Goal: Communication & Community: Answer question/provide support

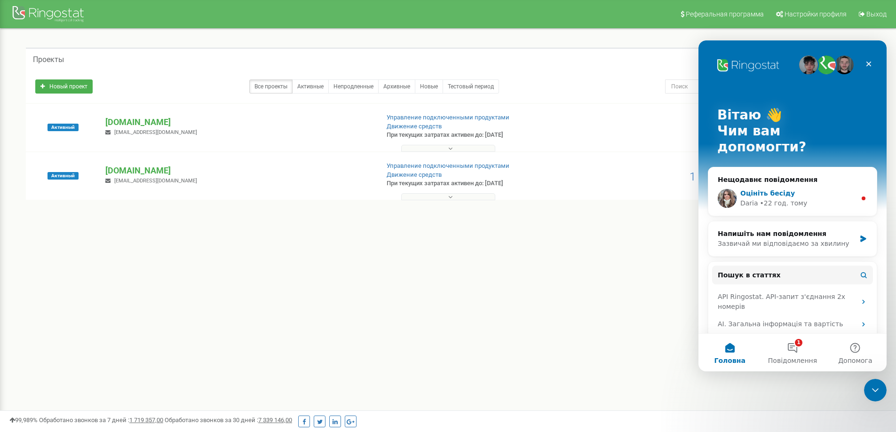
click at [802, 199] on div "[PERSON_NAME] • 22 год. тому" at bounding box center [799, 204] width 116 height 10
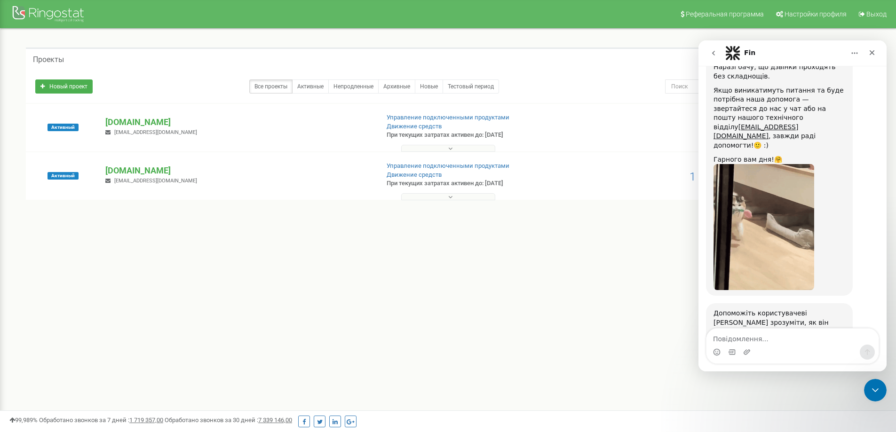
scroll to position [909, 0]
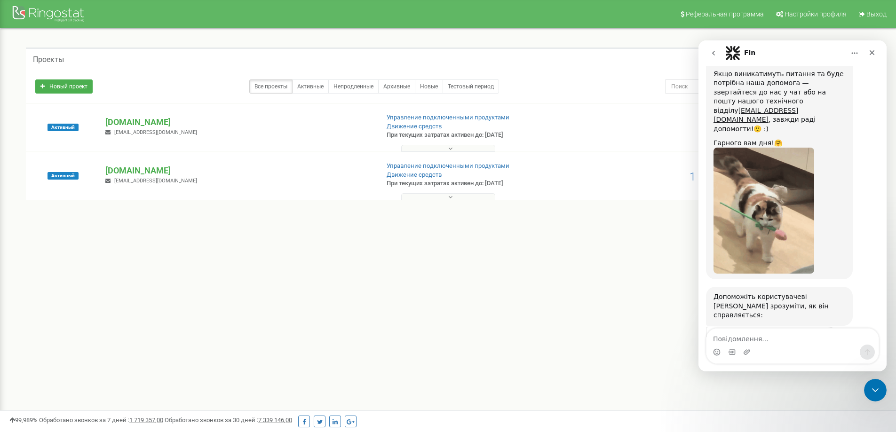
click at [822, 353] on span "Чудово" at bounding box center [816, 361] width 17 height 17
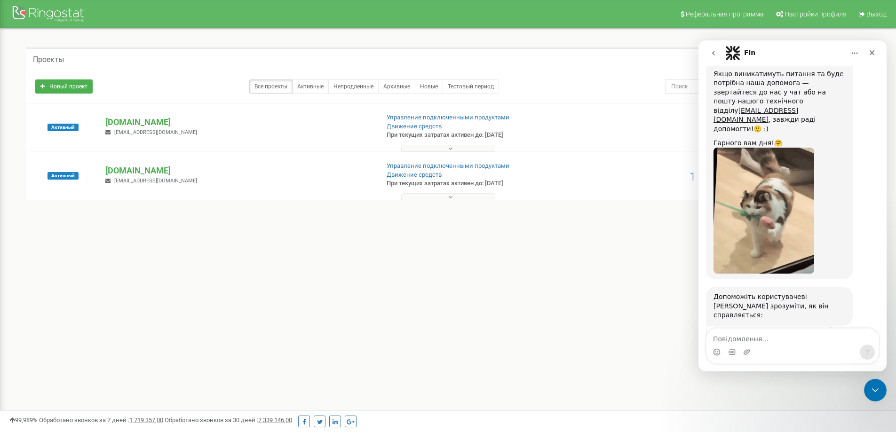
scroll to position [934, 0]
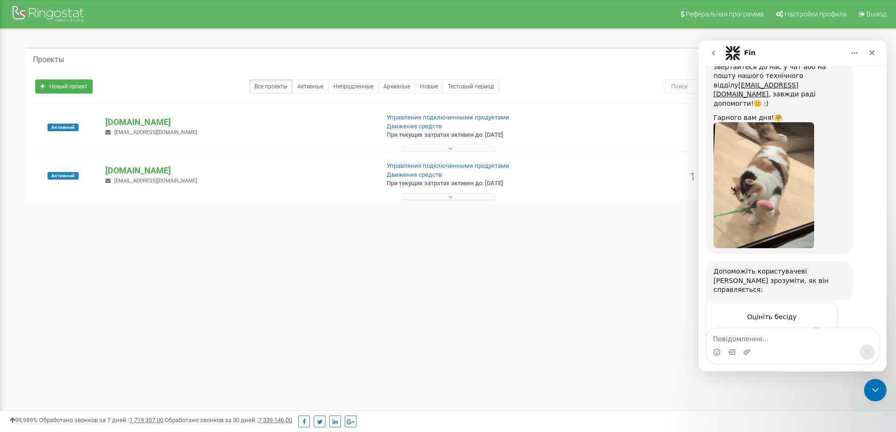
click at [713, 57] on button "go back" at bounding box center [714, 53] width 18 height 18
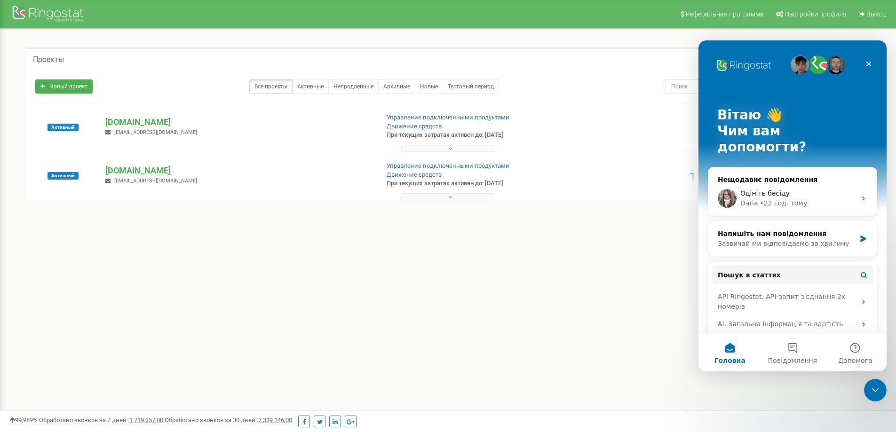
scroll to position [0, 0]
click at [769, 229] on div "Напишіть нам повідомлення" at bounding box center [787, 234] width 138 height 10
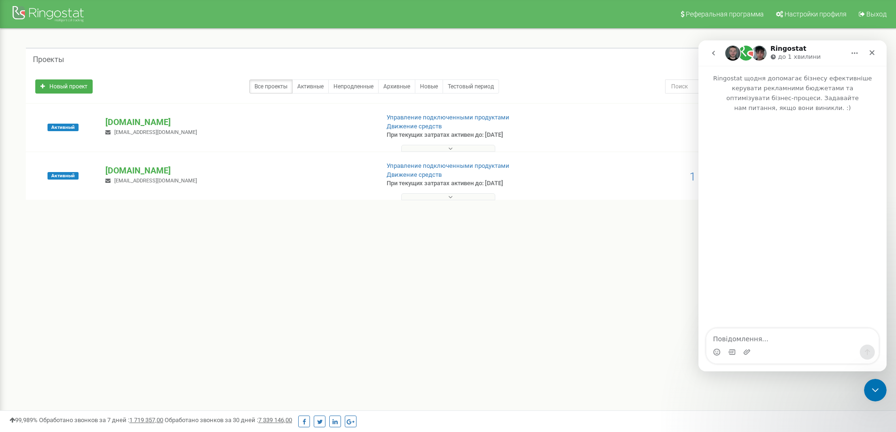
click at [749, 340] on textarea "Повідомлення..." at bounding box center [793, 337] width 172 height 16
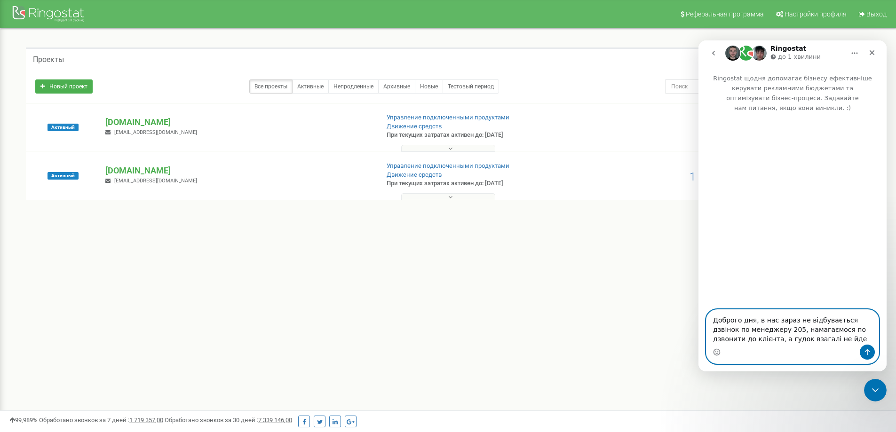
paste textarea "380687180004"
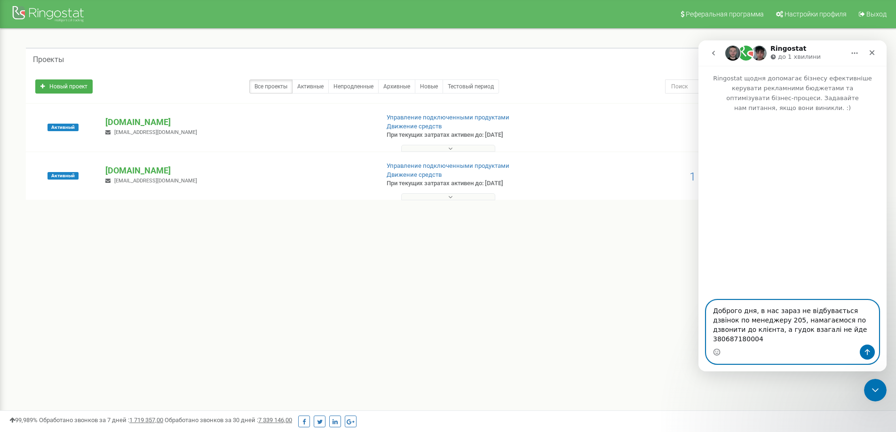
type textarea "Доброго дня, в нас зараз не відбувається дзвінок по менеджеру 205, намагаємося …"
click at [864, 351] on button "Надіслати повідомлення…" at bounding box center [867, 352] width 15 height 15
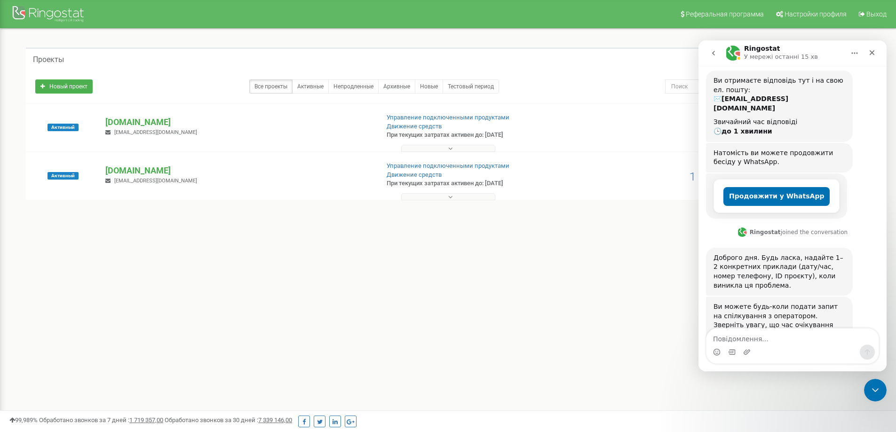
scroll to position [136, 0]
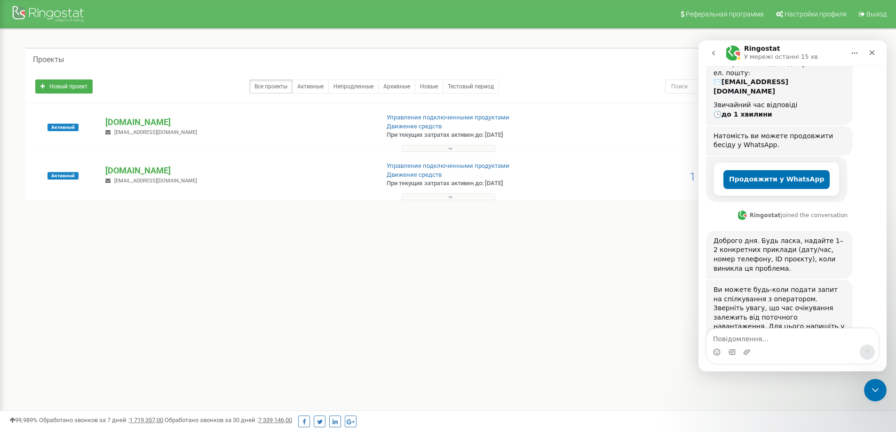
click at [728, 298] on div "Ви можете будь-коли подати запит на спілкування з оператором. Зверніть увагу, щ…" at bounding box center [780, 314] width 132 height 56
drag, startPoint x: 728, startPoint y: 298, endPoint x: 763, endPoint y: 298, distance: 34.8
click at [763, 298] on div "Ви можете будь-коли подати запит на спілкування з оператором. Зверніть увагу, щ…" at bounding box center [780, 314] width 132 height 56
copy div "Зв'язатись з оператором"
click at [755, 330] on textarea "Повідомлення..." at bounding box center [793, 337] width 172 height 16
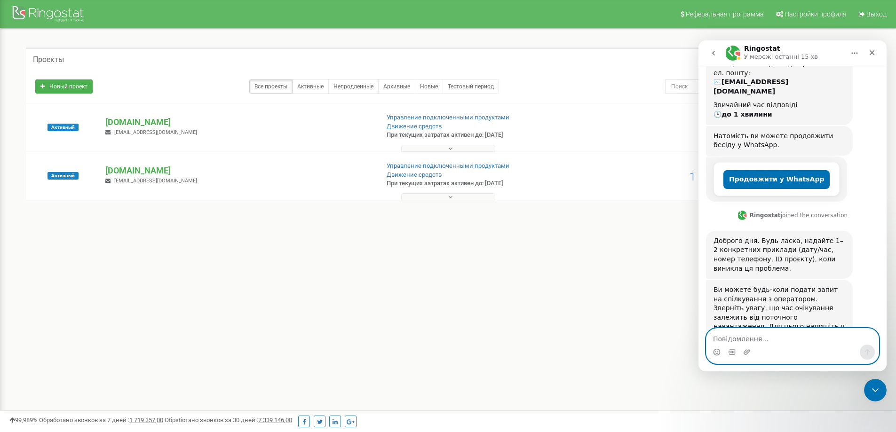
click at [754, 336] on textarea "Повідомлення..." at bounding box center [793, 337] width 172 height 16
paste textarea "Зв'язатись з оператором"
type textarea "Зв'язатись з оператором"
click at [867, 351] on icon "Надіслати повідомлення…" at bounding box center [867, 353] width 5 height 6
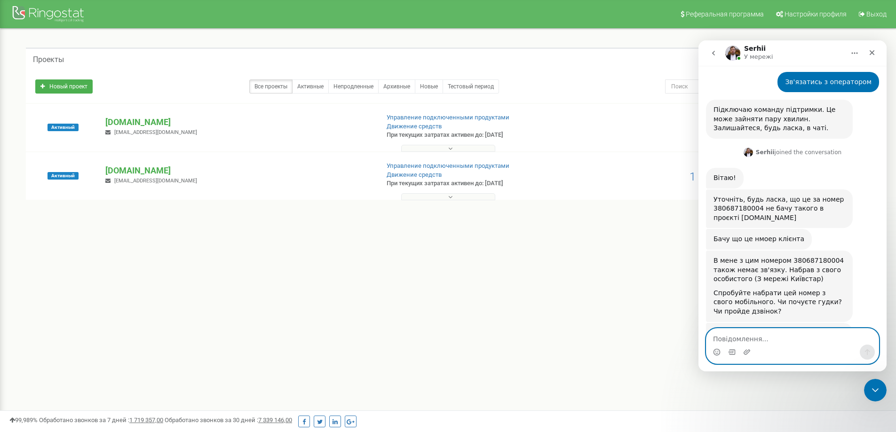
scroll to position [465, 0]
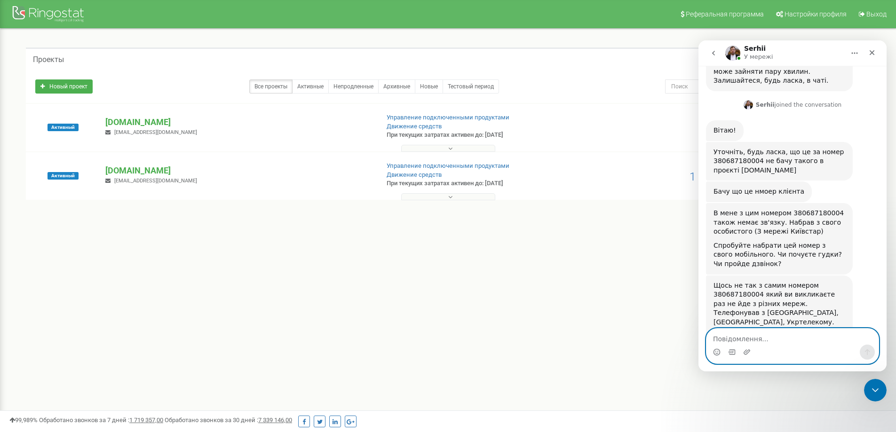
click at [751, 337] on textarea "Повідомлення..." at bounding box center [793, 337] width 172 height 16
type textarea "Зрозумів, зараз перевірю з особистого"
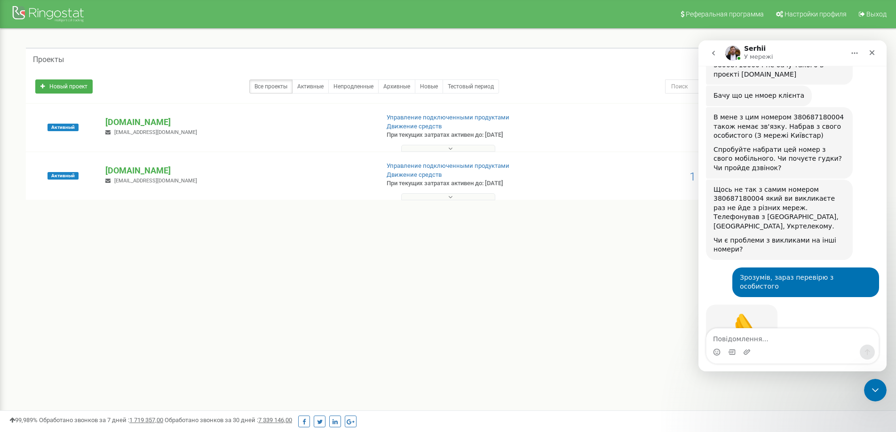
scroll to position [563, 0]
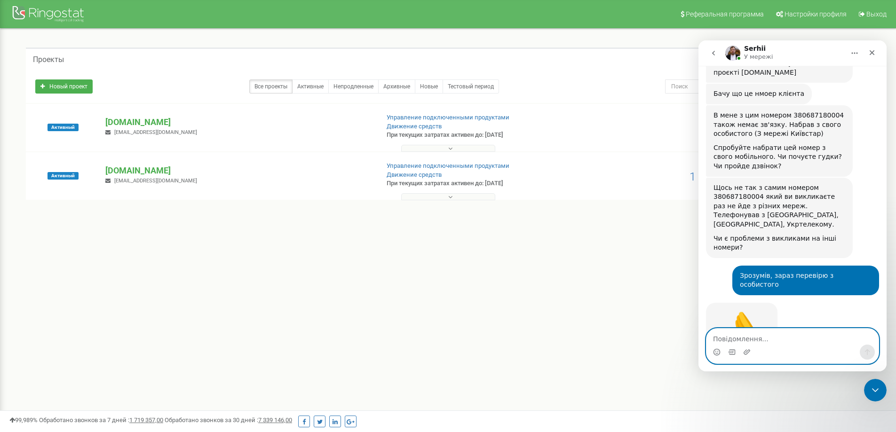
click at [760, 340] on textarea "Повідомлення..." at bounding box center [793, 337] width 172 height 16
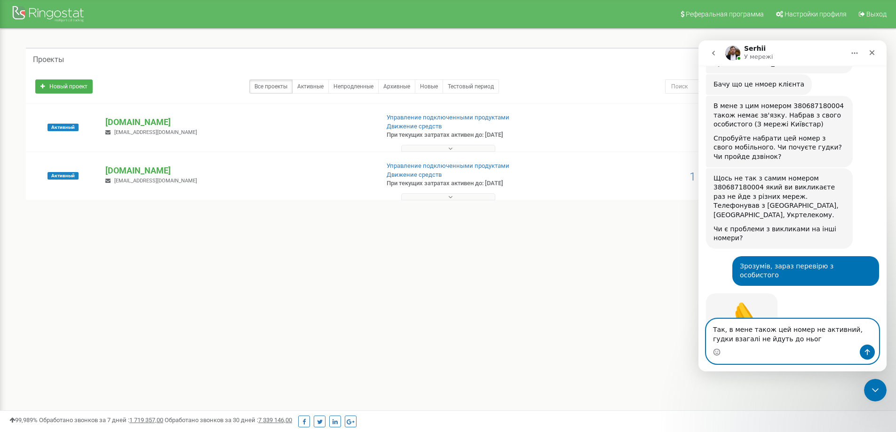
type textarea "Так, в мене також цей номер не активний, гудки взагалі не йдуть до нього"
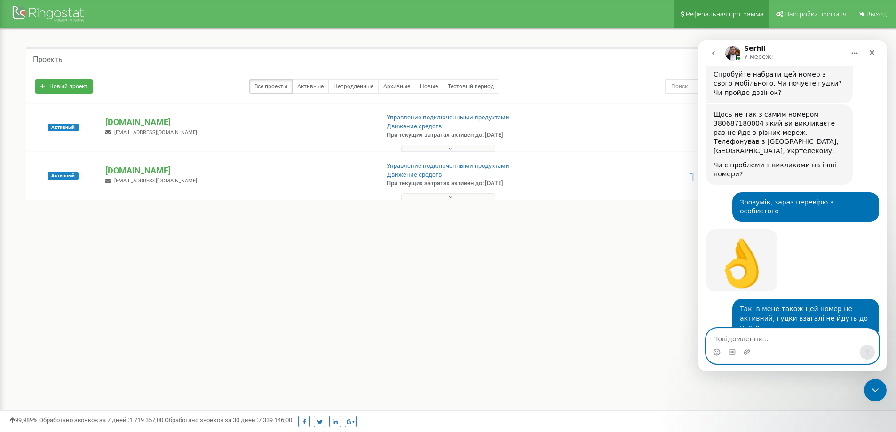
scroll to position [661, 0]
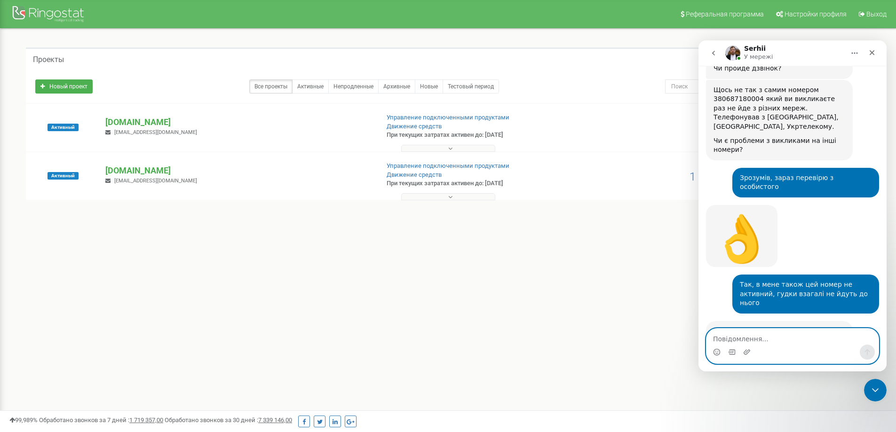
click at [770, 337] on textarea "Повідомлення..." at bounding box center [793, 337] width 172 height 16
type textarea "Так, дякую, спробуємо пізніше до нього по дзвонити"
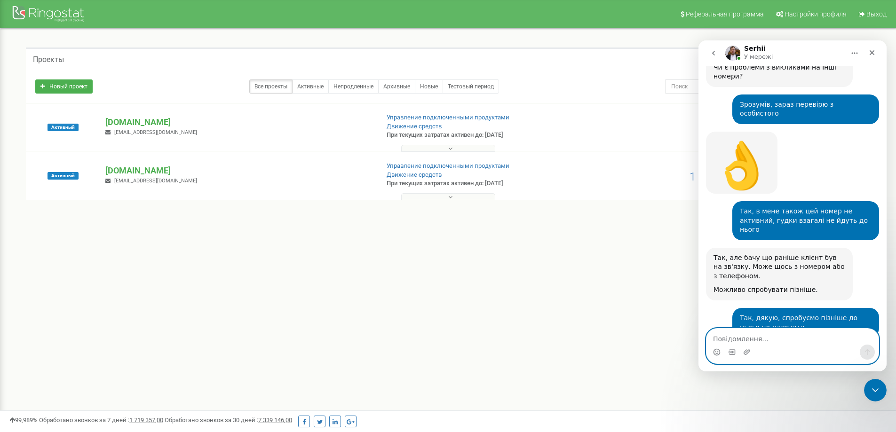
scroll to position [736, 0]
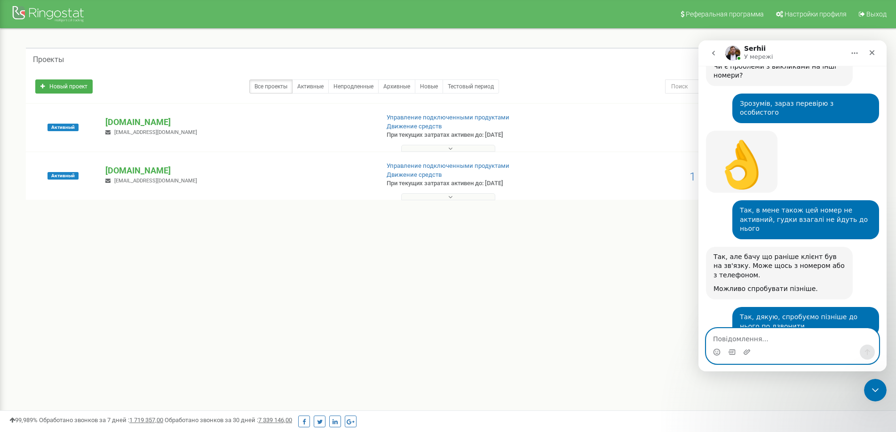
click at [780, 337] on textarea "Повідомлення..." at bounding box center [793, 337] width 172 height 16
type textarea "Ys"
type textarea "Ні, дякую, поки все добре"
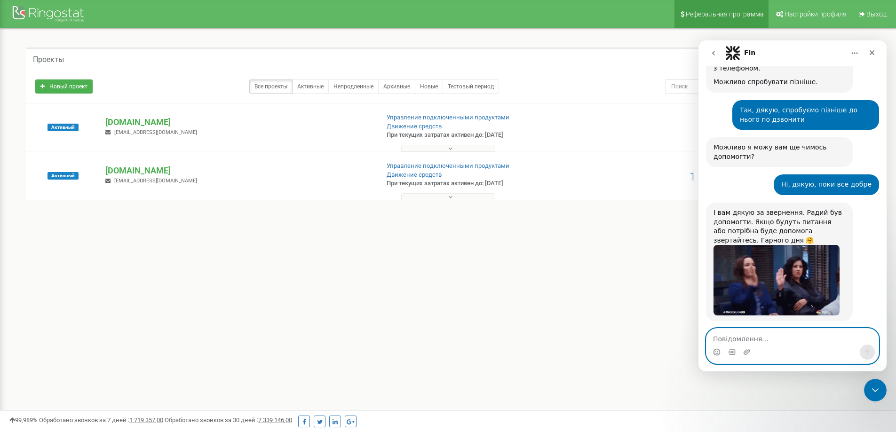
scroll to position [974, 0]
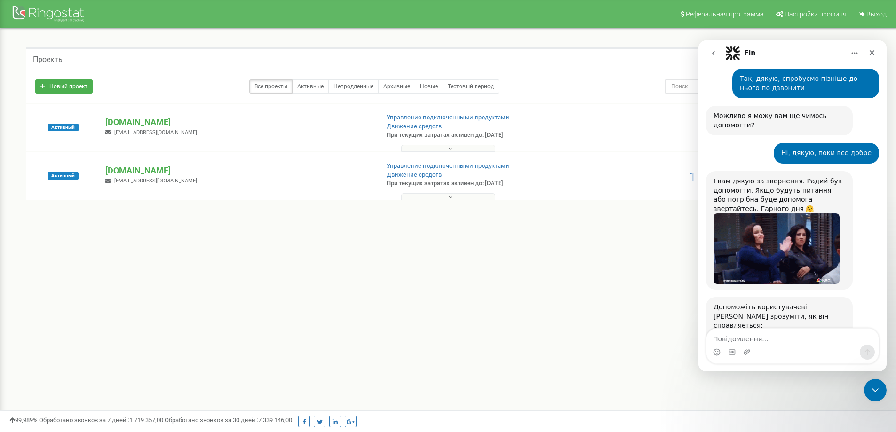
click at [804, 362] on div "Жахливо Погано OK Добре Чудово" at bounding box center [772, 375] width 103 height 27
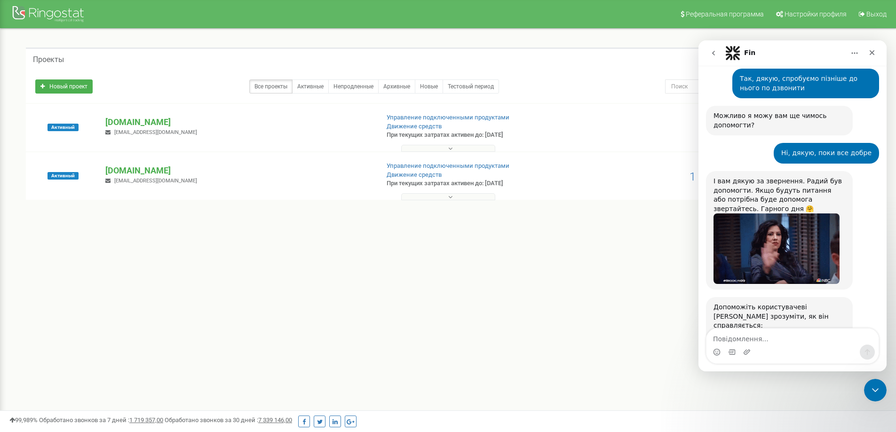
click at [811, 363] on span "Чудово" at bounding box center [816, 371] width 17 height 17
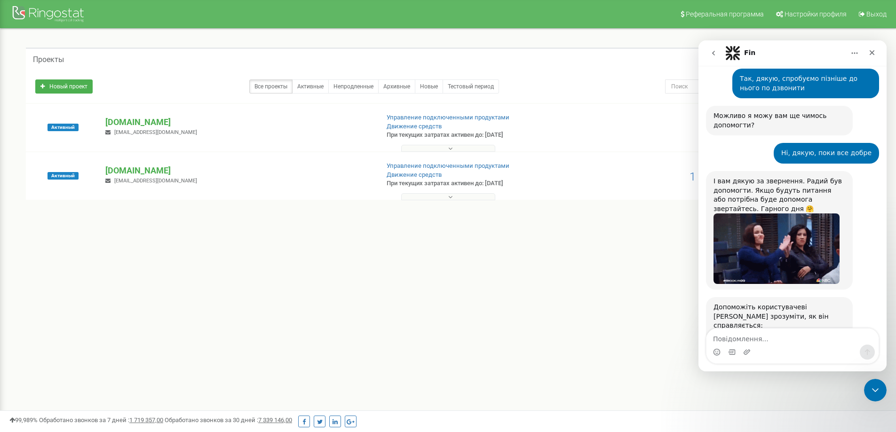
scroll to position [1000, 0]
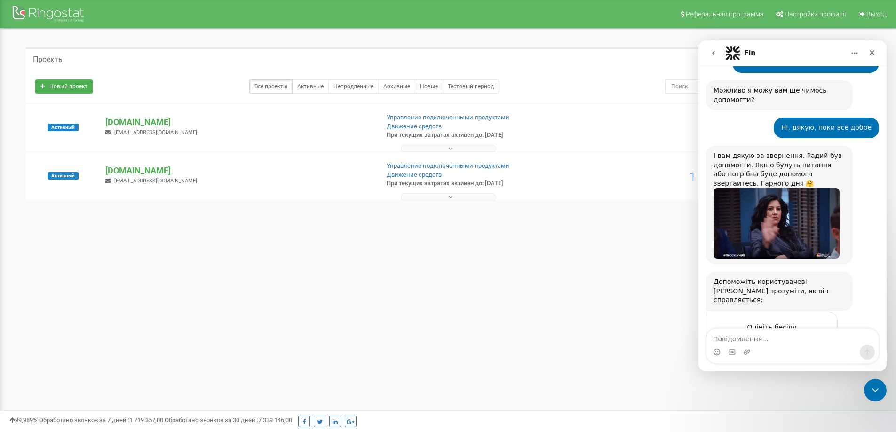
click at [715, 54] on icon "go back" at bounding box center [714, 53] width 8 height 8
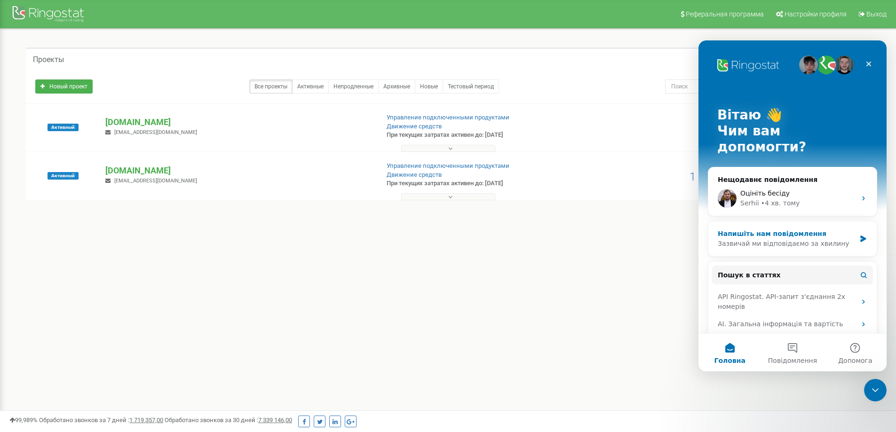
scroll to position [0, 0]
click at [770, 190] on span "Оцініть бесіду" at bounding box center [765, 194] width 49 height 8
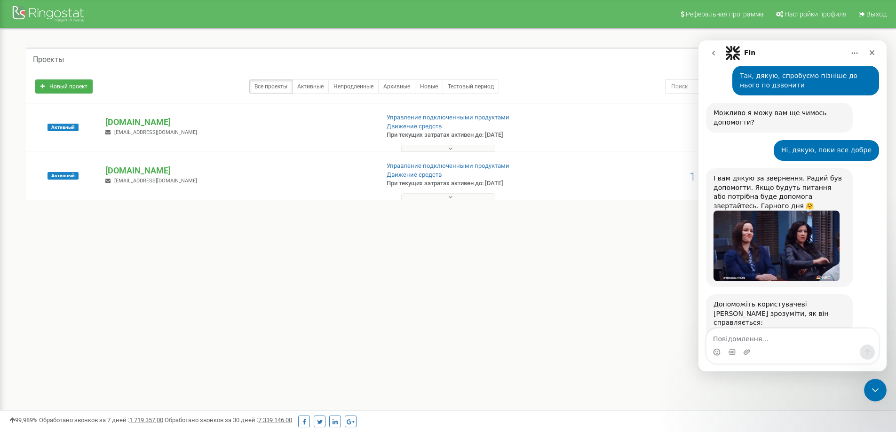
scroll to position [1000, 0]
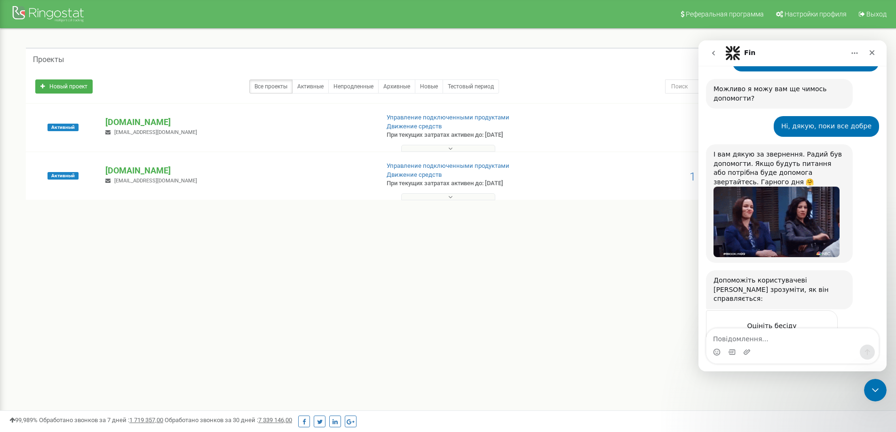
click at [754, 336] on textarea "Повідомлення..." at bounding box center [793, 337] width 172 height 16
type textarea "З'явилася проблема"
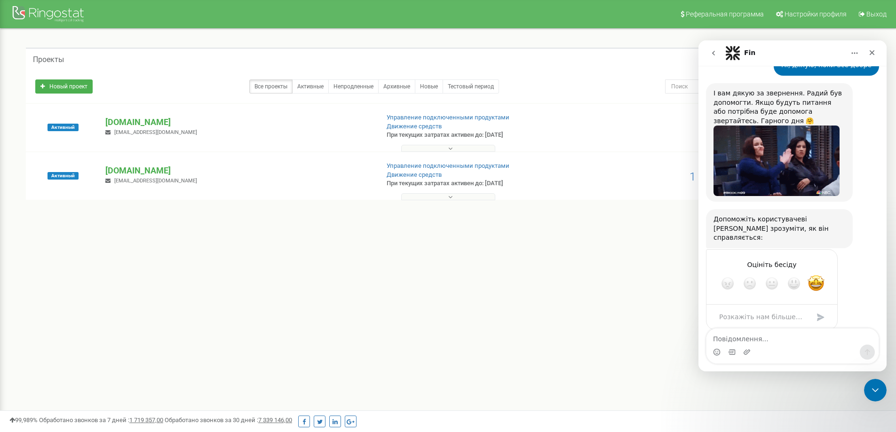
scroll to position [1064, 0]
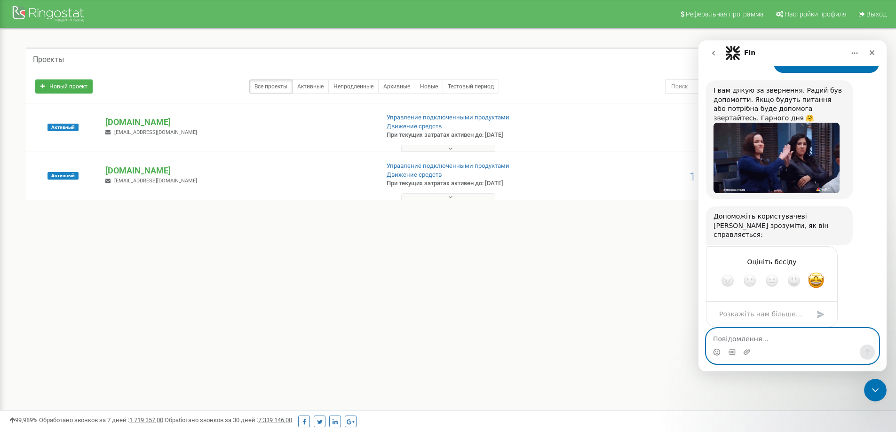
click at [759, 337] on textarea "Повідомлення..." at bounding box center [793, 337] width 172 height 16
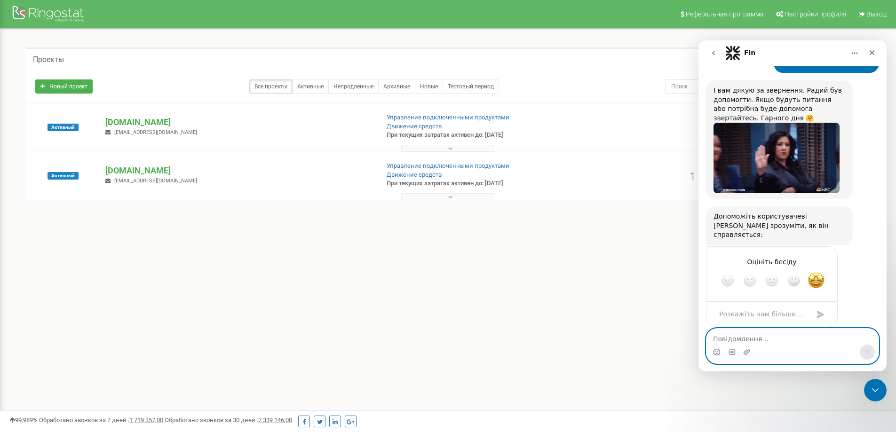
paste textarea "380675879191"
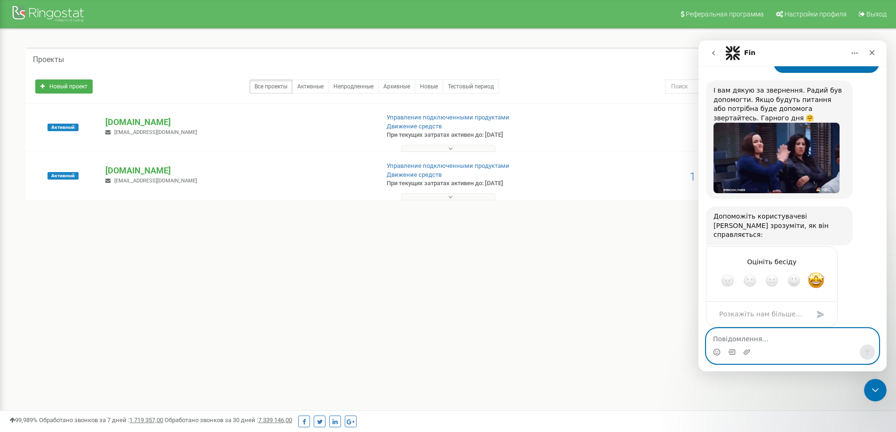
type textarea "380675879191"
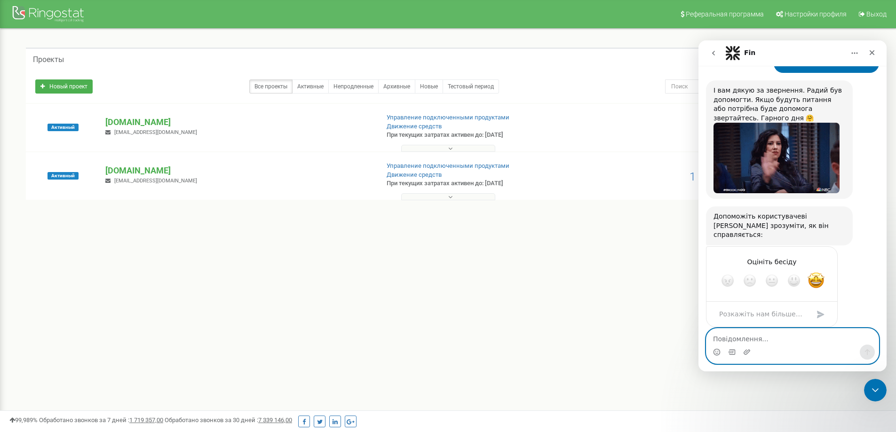
scroll to position [1085, 0]
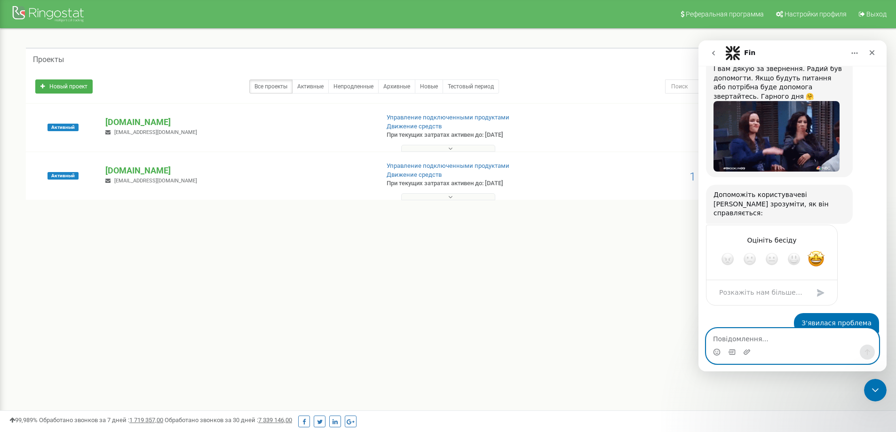
click at [759, 337] on textarea "Повідомлення..." at bounding box center [793, 337] width 172 height 16
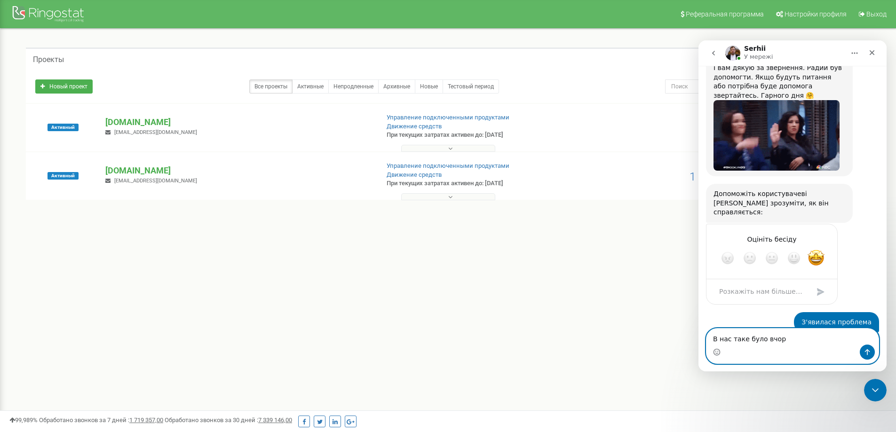
type textarea "В нас таке було вчора"
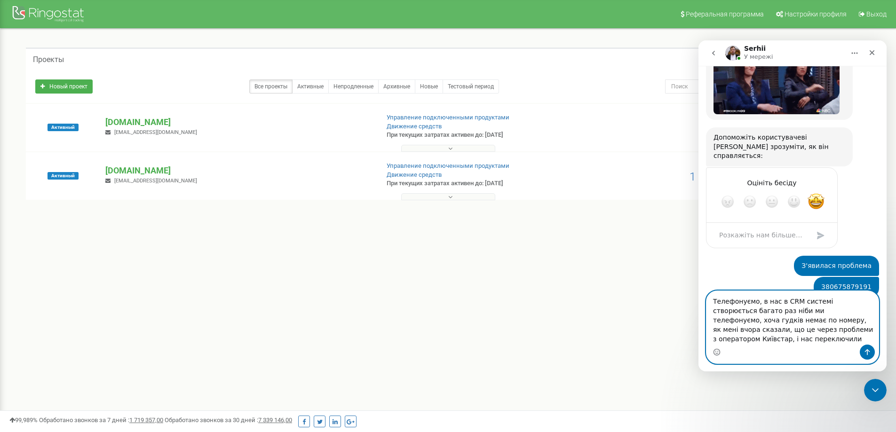
scroll to position [1152, 0]
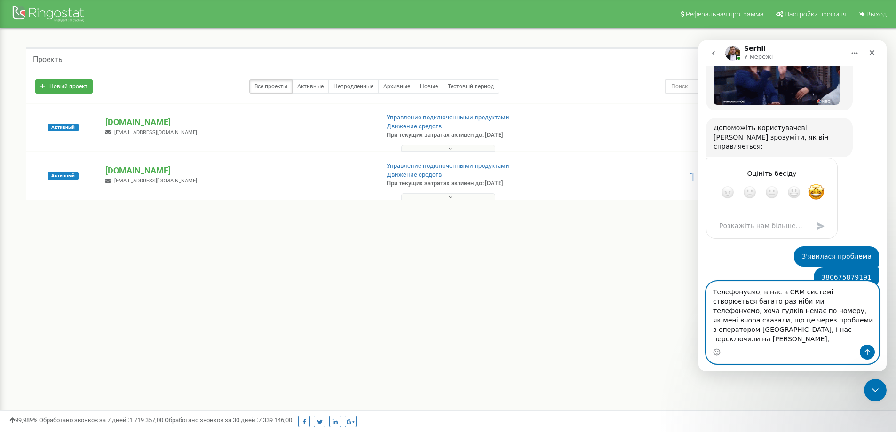
type textarea "Телефонуємо, в нас в CRM системі створюється багато раз ніби ми телефонуємо, хо…"
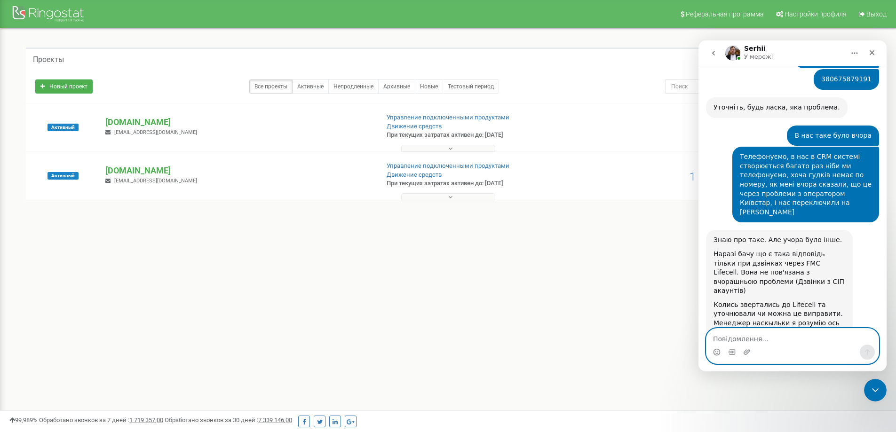
scroll to position [1375, 0]
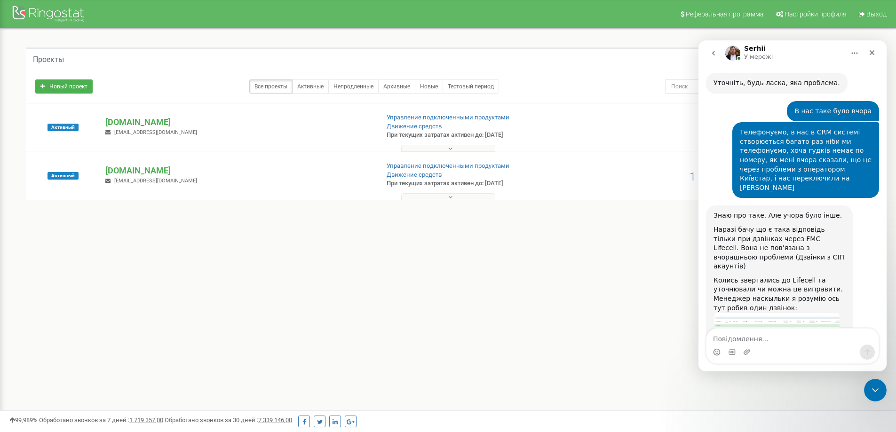
click at [778, 313] on img "Serhii каже…" at bounding box center [777, 328] width 126 height 31
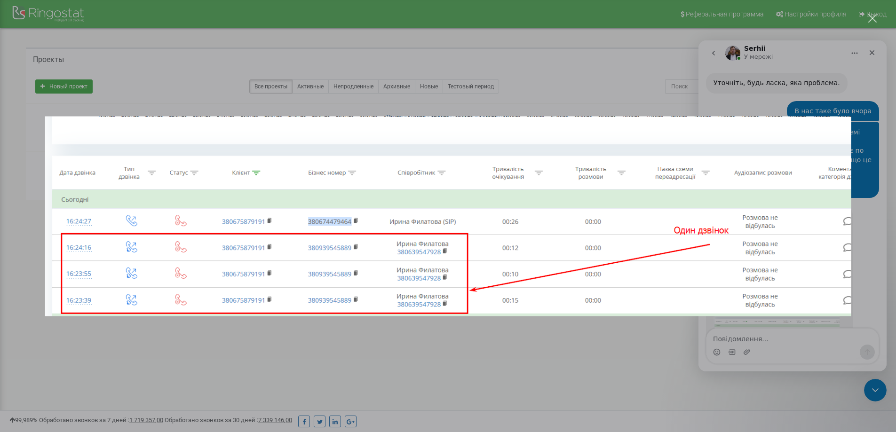
scroll to position [0, 0]
click at [662, 337] on div "Месенджер Intercom" at bounding box center [448, 216] width 896 height 432
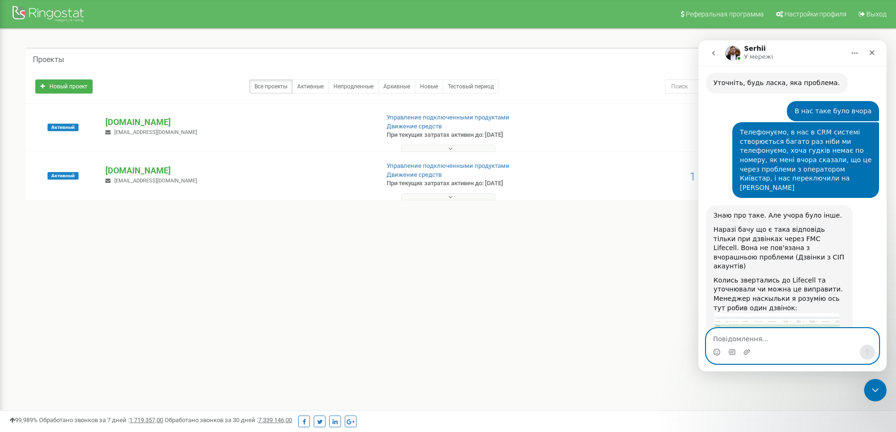
click at [768, 335] on textarea "Повідомлення..." at bounding box center [793, 337] width 172 height 16
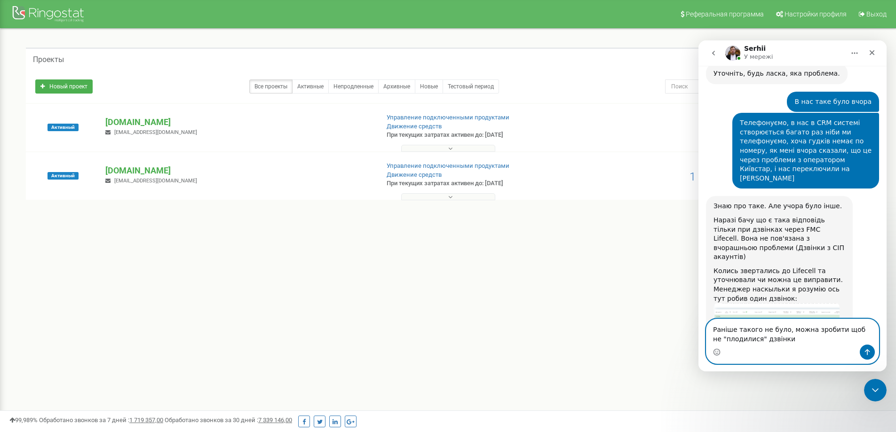
type textarea "Раніше такого не було, можна зробити щоб не "плодилися" дзвінки?"
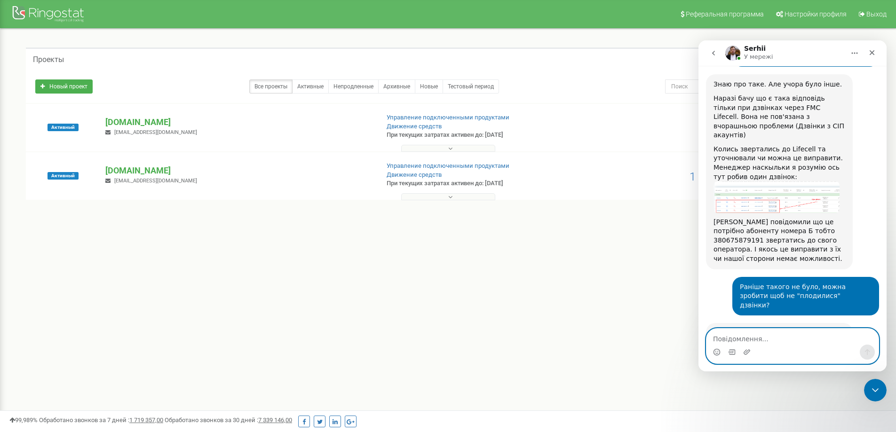
scroll to position [1509, 0]
click at [758, 338] on textarea "Повідомлення..." at bounding box center [793, 337] width 172 height 16
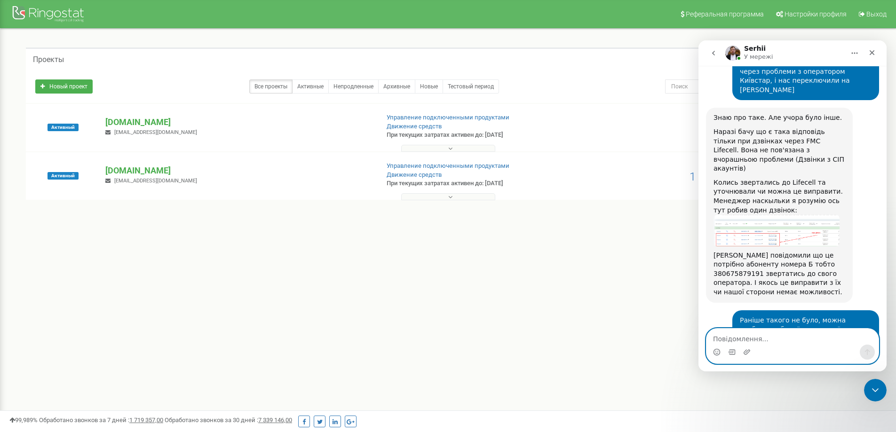
click at [767, 339] on textarea "Повідомлення..." at bounding box center [793, 337] width 172 height 16
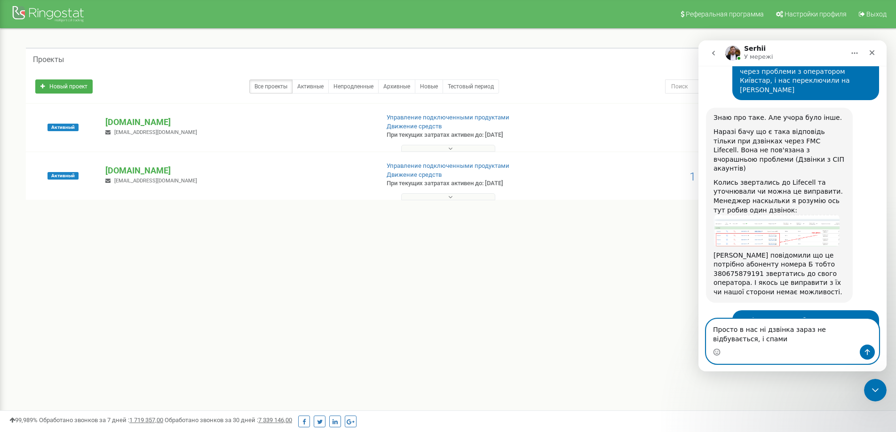
scroll to position [1482, 0]
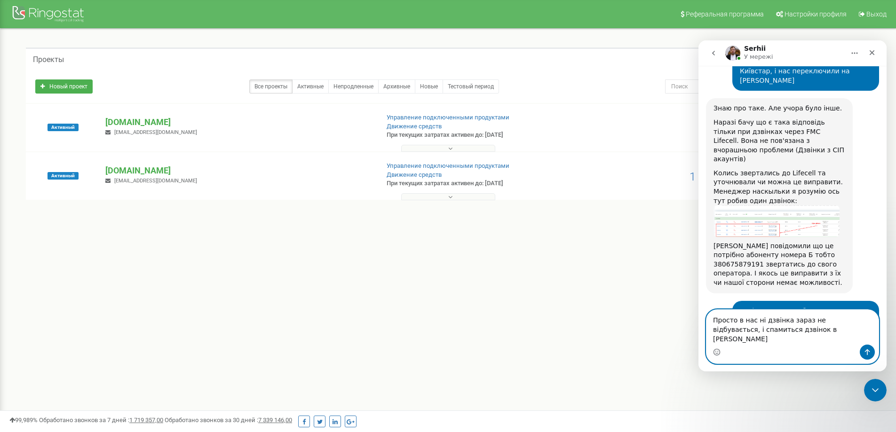
type textarea "Просто в нас ні дзвінка зараз не відбувається, і спамиться дзвінок в лідах"
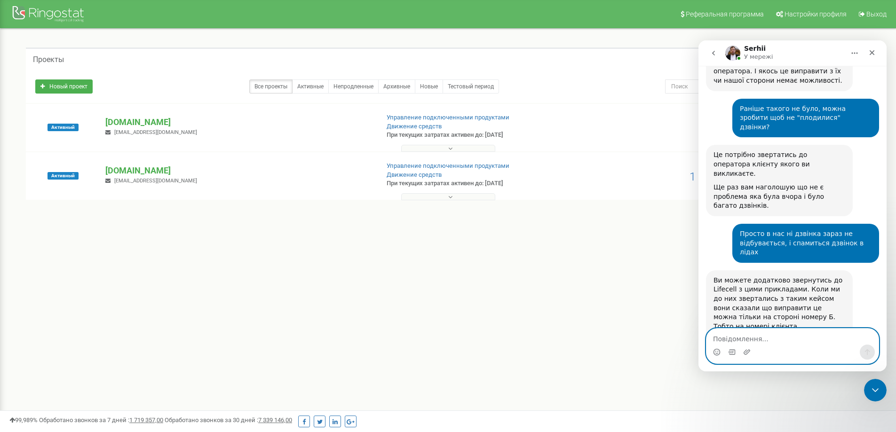
scroll to position [1709, 0]
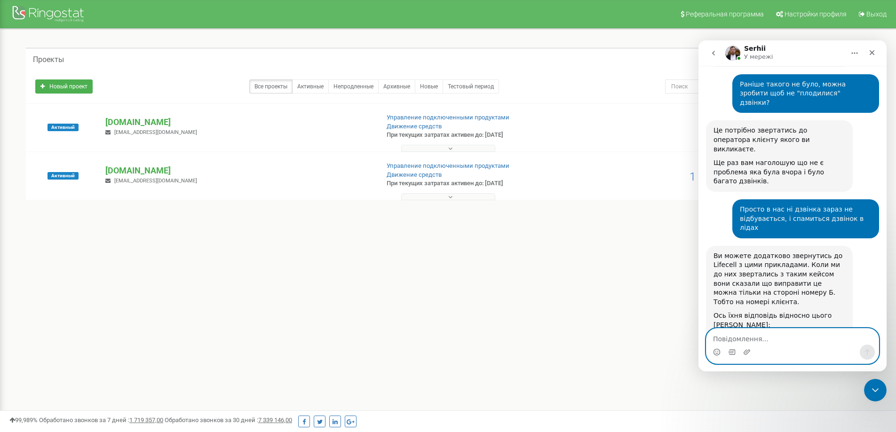
click at [758, 338] on textarea "Повідомлення..." at bounding box center [793, 337] width 172 height 16
type textarea "Nfr"
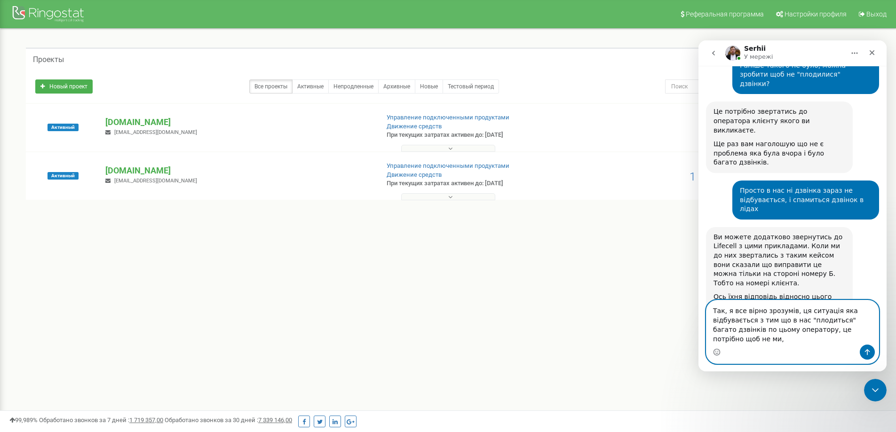
scroll to position [1737, 0]
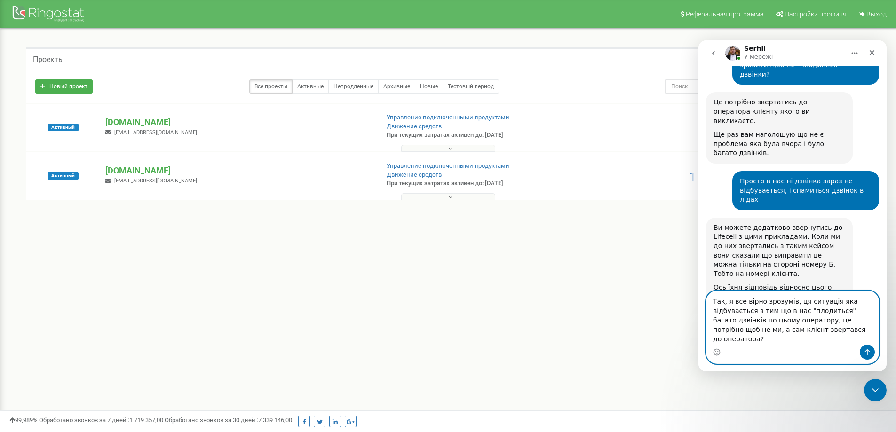
click at [783, 330] on textarea "Так, я все вірно зрозумів, ця ситуація яка відбувається з тим що в нас "плодить…" at bounding box center [793, 318] width 172 height 54
click at [785, 331] on textarea "Так, я все вірно зрозумів, ця ситуація яка відбувається з тим що в нас "плодить…" at bounding box center [793, 318] width 172 height 54
click at [829, 341] on textarea "Так, я все вірно зрозумів, ця ситуація яка відбувається з тим що в нас "плодить…" at bounding box center [793, 318] width 172 height 54
type textarea "Так, я все вірно зрозумів, ця ситуація яка відбувається з тим що в нас "плодить…"
drag, startPoint x: 862, startPoint y: 352, endPoint x: 854, endPoint y: 350, distance: 8.3
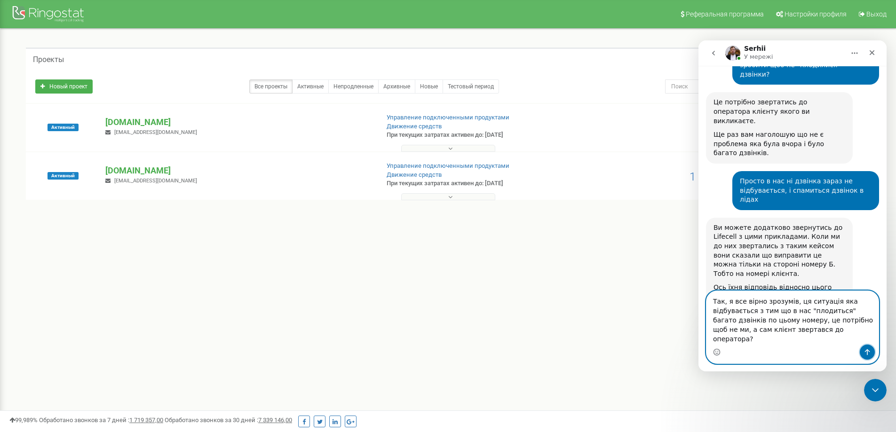
click at [863, 352] on button "Надіслати повідомлення…" at bounding box center [867, 352] width 15 height 15
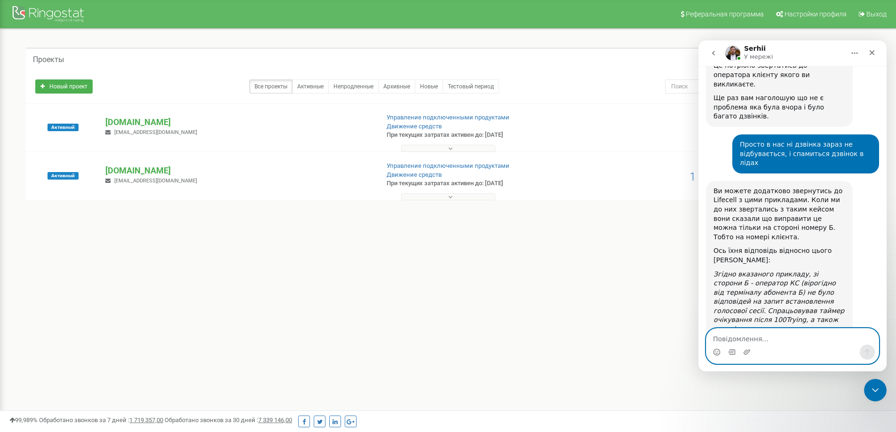
scroll to position [1811, 0]
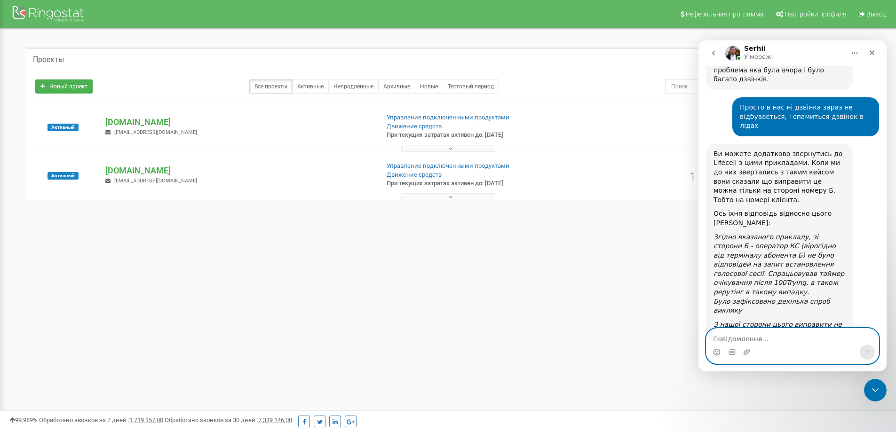
click at [757, 339] on textarea "Повідомлення..." at bounding box center [793, 337] width 172 height 16
type textarea "Зрозумів"
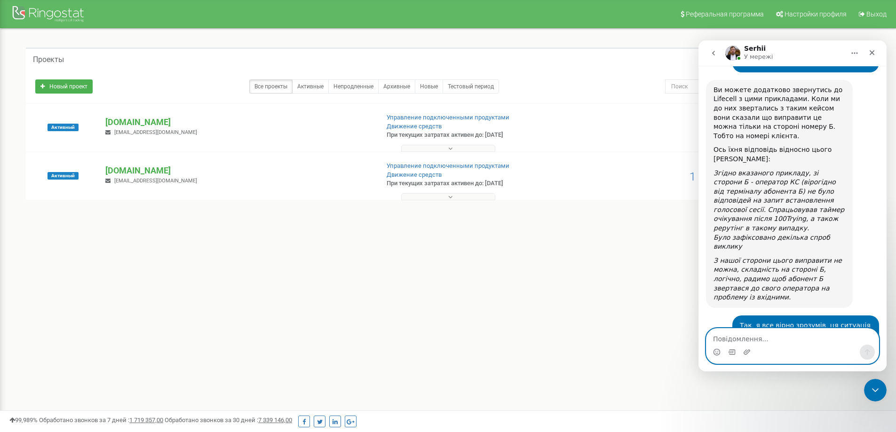
scroll to position [1877, 0]
click at [757, 339] on textarea "Повідомлення..." at bounding box center [793, 337] width 172 height 16
type textarea "Дякую) І Вам гарного дня"
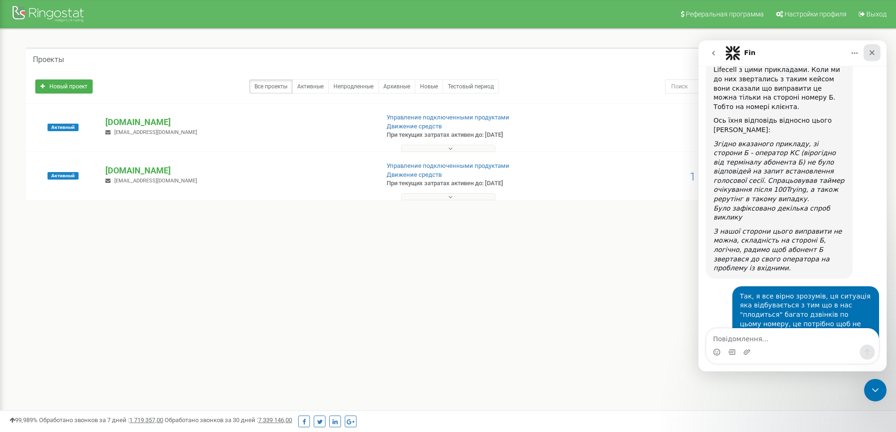
click at [878, 50] on div "Закрити" at bounding box center [872, 52] width 17 height 17
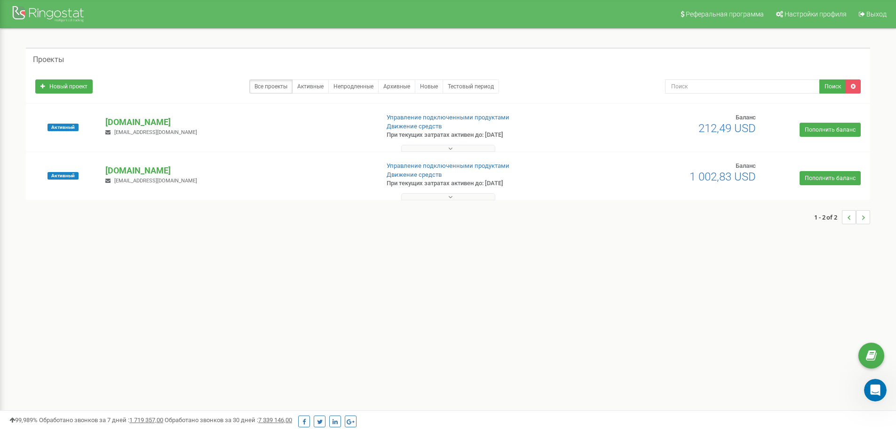
scroll to position [0, 0]
click at [604, 268] on div "Реферальная программа Настройки профиля Выход Проекты Новый проект Все проекты …" at bounding box center [448, 282] width 896 height 565
